Goal: Task Accomplishment & Management: Manage account settings

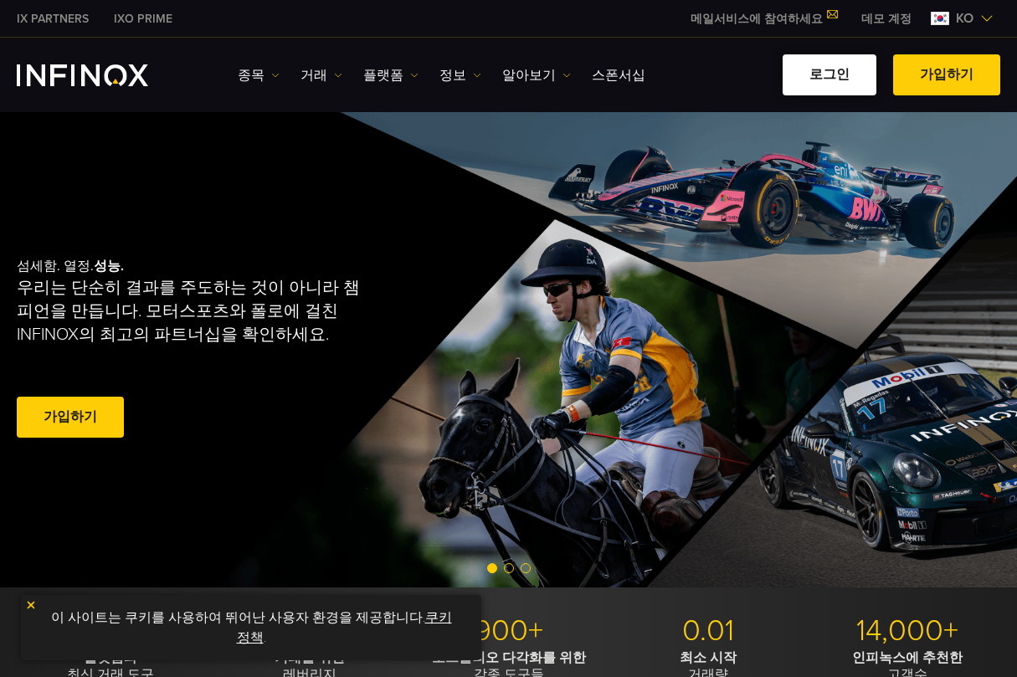
drag, startPoint x: 0, startPoint y: 0, endPoint x: 828, endPoint y: 93, distance: 833.0
click at [828, 93] on link "로그인" at bounding box center [830, 74] width 94 height 41
click at [848, 77] on link "로그인" at bounding box center [830, 74] width 94 height 41
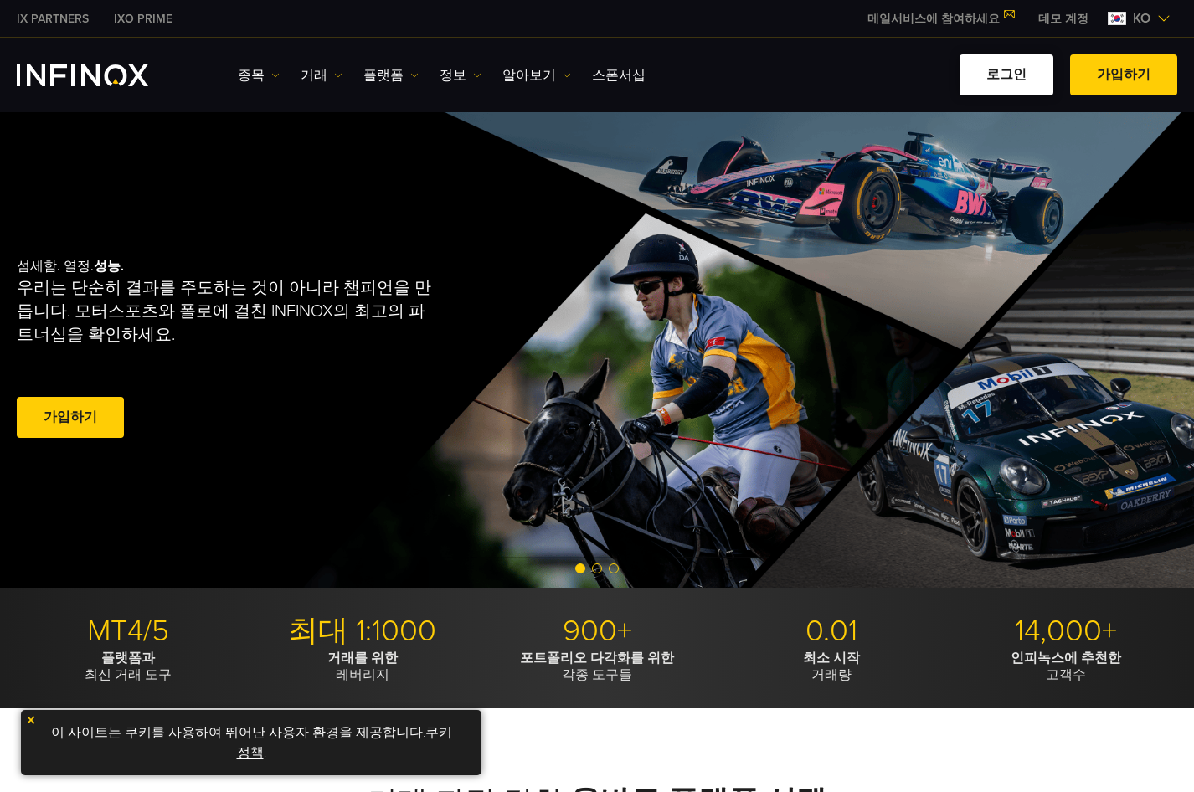
click at [1007, 83] on link "로그인" at bounding box center [1006, 74] width 94 height 41
drag, startPoint x: 0, startPoint y: 0, endPoint x: 1020, endPoint y: 75, distance: 1023.1
click at [1020, 75] on link "로그인" at bounding box center [1006, 74] width 94 height 41
